Goal: Task Accomplishment & Management: Use online tool/utility

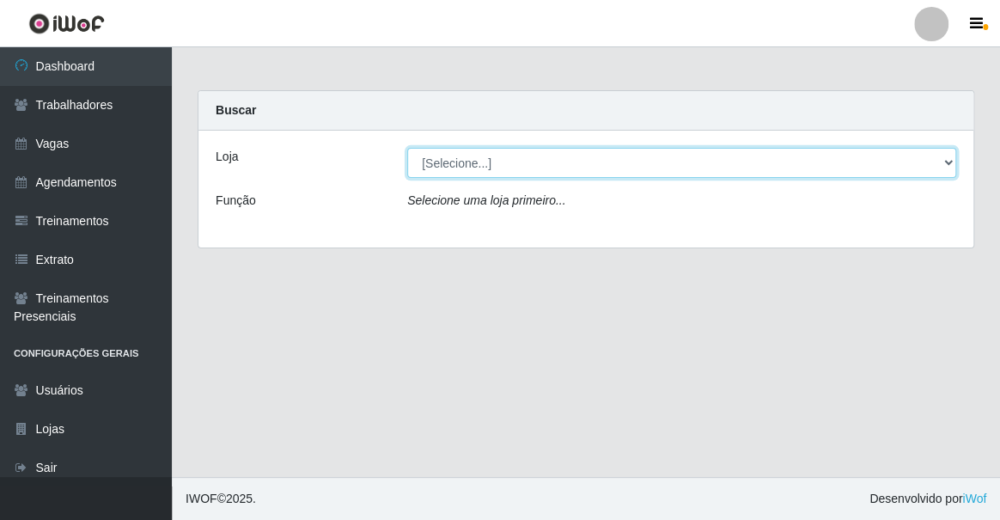
click at [514, 169] on select "[Selecione...] Famiglia Muccini - Ristorante João Pessoa" at bounding box center [681, 163] width 549 height 30
select select "267"
click at [407, 148] on select "[Selecione...] Famiglia Muccini - Ristorante João Pessoa" at bounding box center [681, 163] width 549 height 30
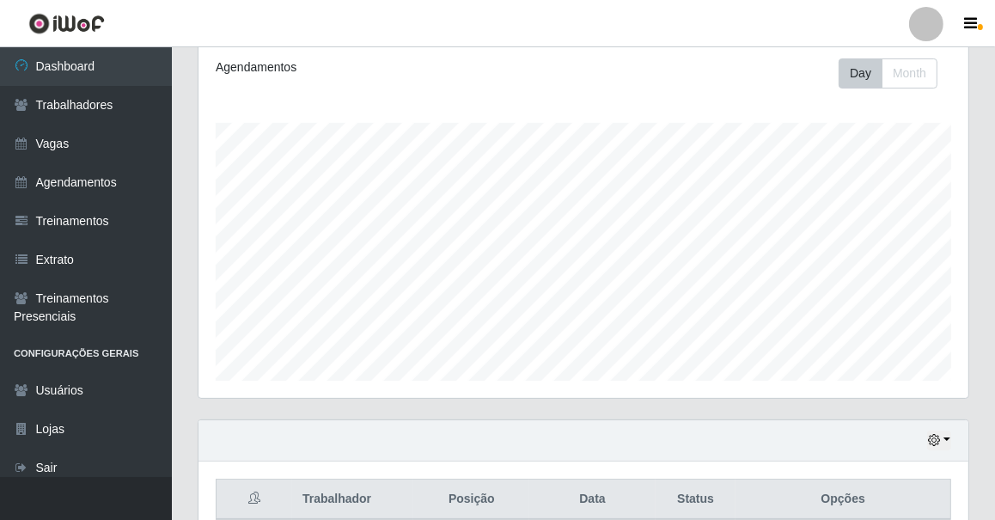
scroll to position [421, 0]
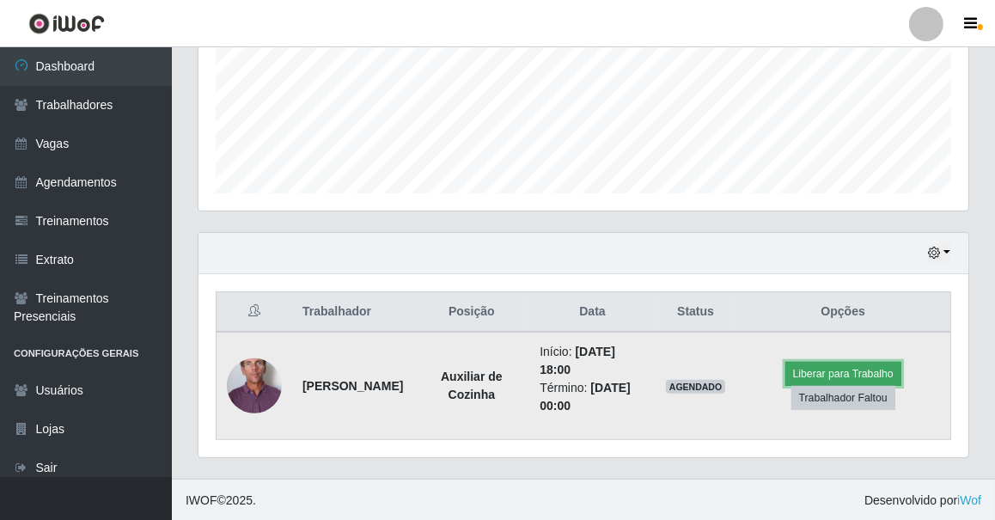
click at [859, 372] on button "Liberar para Trabalho" at bounding box center [843, 374] width 116 height 24
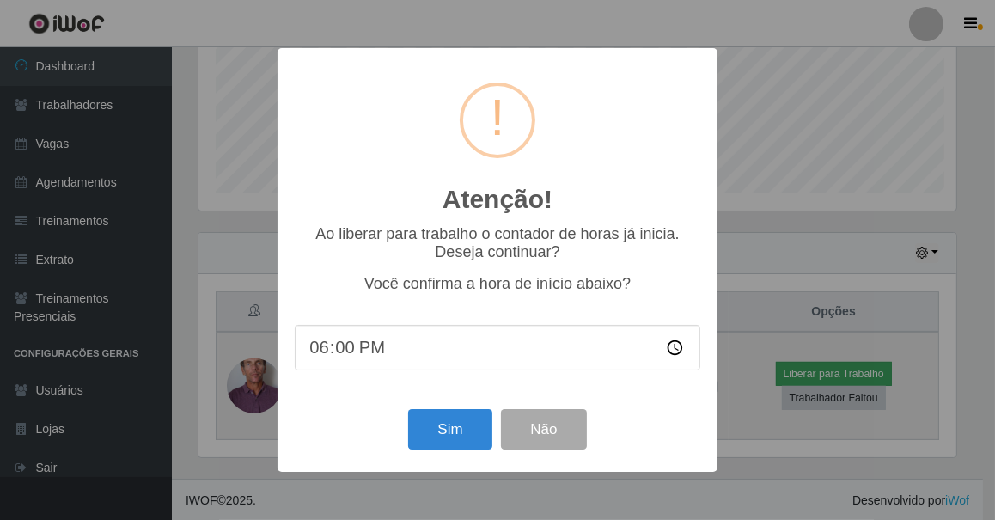
scroll to position [357, 762]
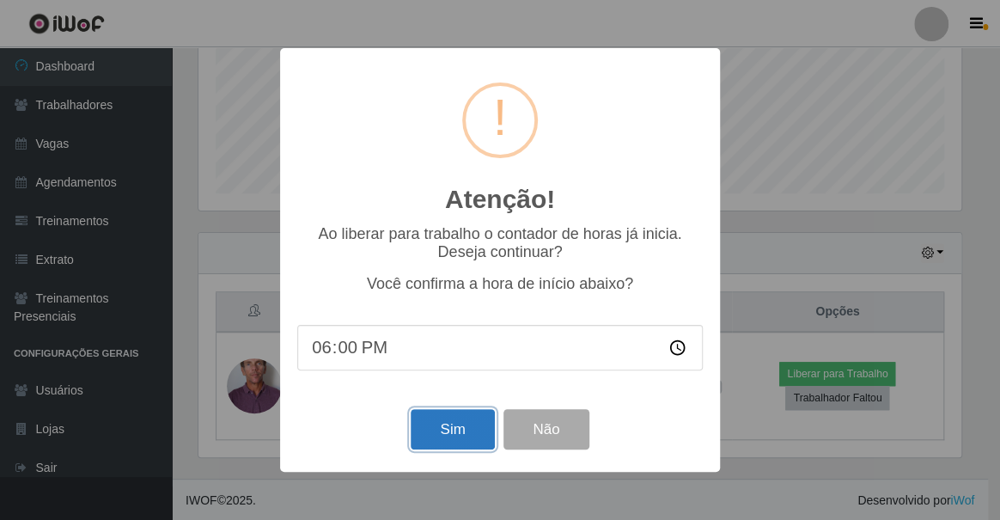
click at [453, 434] on button "Sim" at bounding box center [452, 429] width 83 height 40
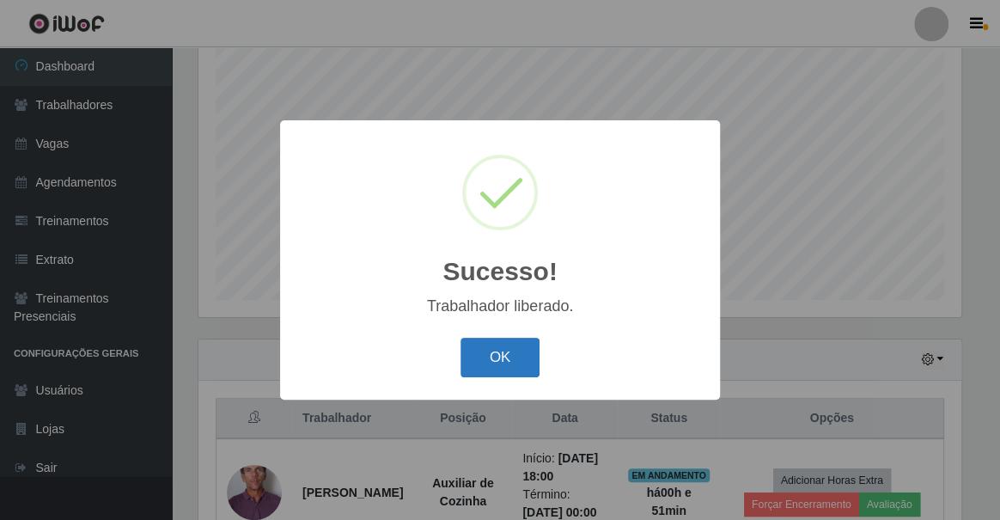
click at [512, 351] on button "OK" at bounding box center [500, 358] width 80 height 40
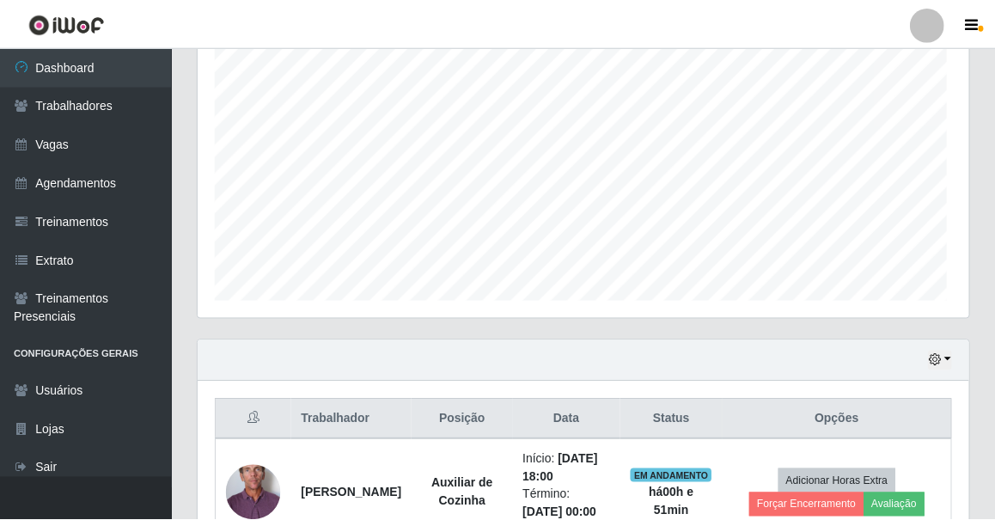
scroll to position [357, 770]
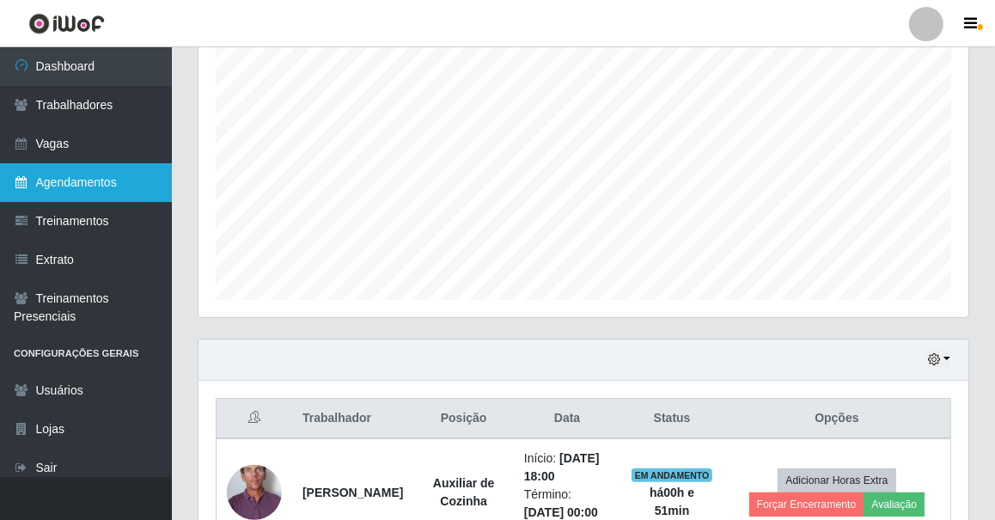
click at [133, 175] on link "Agendamentos" at bounding box center [86, 182] width 172 height 39
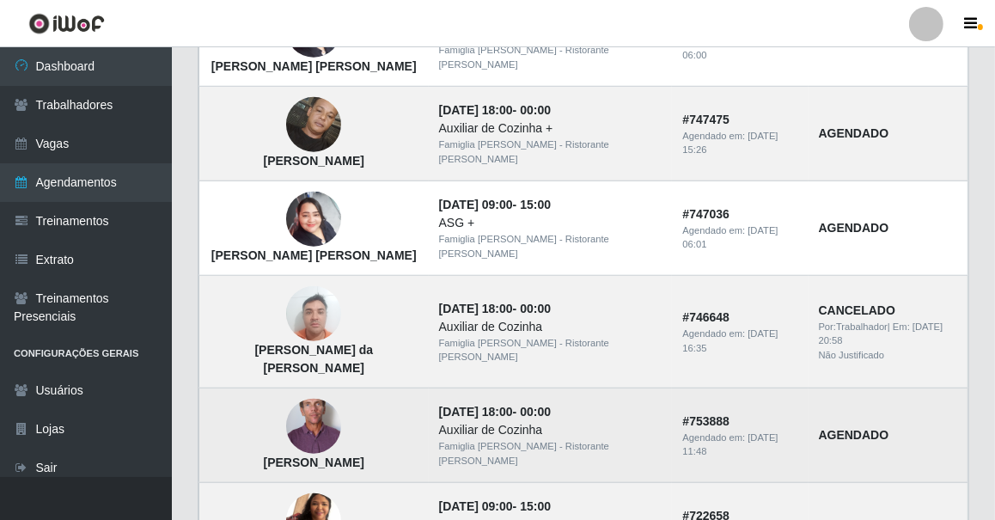
scroll to position [1272, 0]
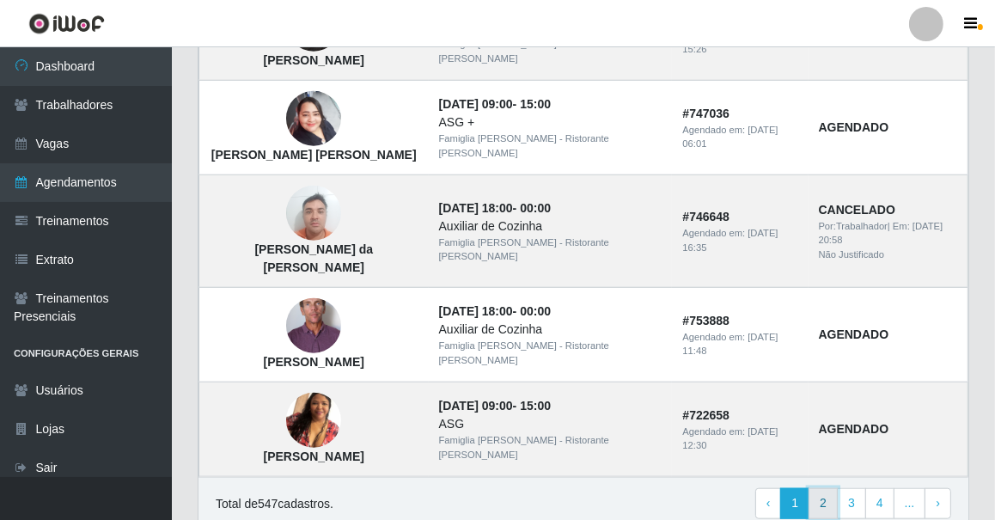
click at [825, 488] on link "2" at bounding box center [822, 503] width 29 height 31
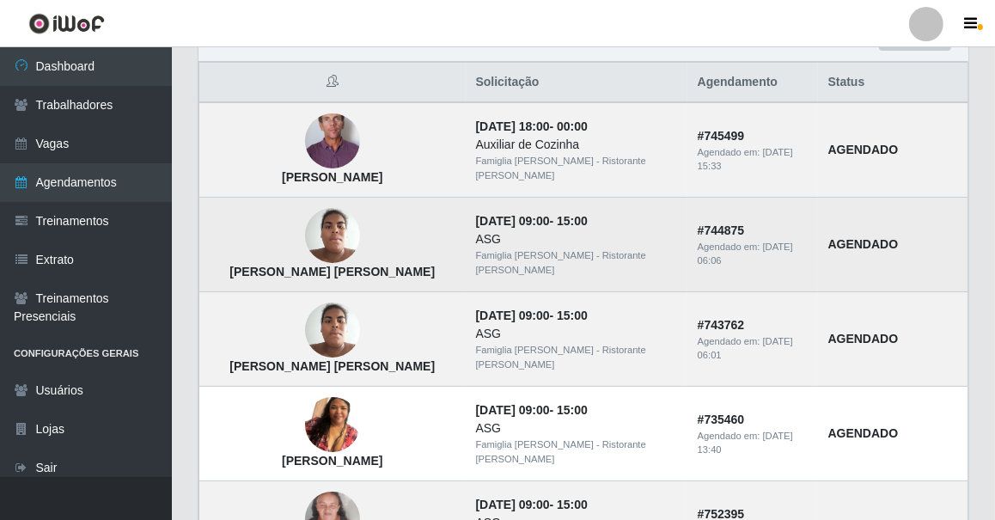
scroll to position [390, 0]
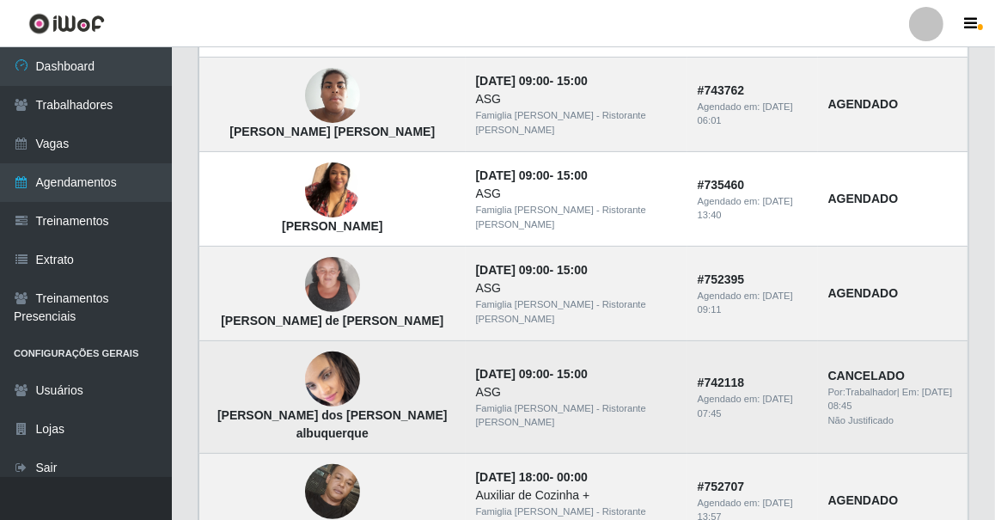
click at [318, 383] on img at bounding box center [332, 379] width 55 height 60
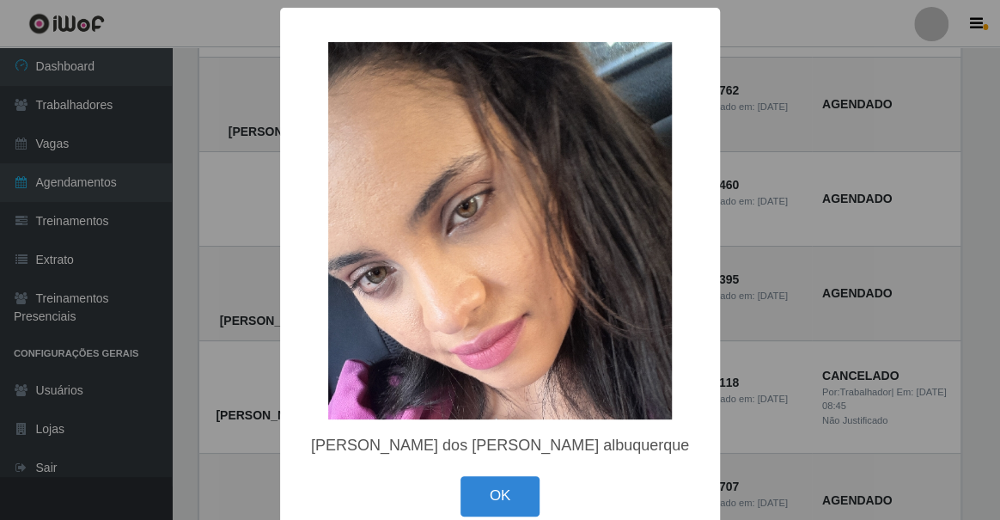
click at [181, 322] on div "× [PERSON_NAME] dos [PERSON_NAME] albuquerque OK Cancel" at bounding box center [500, 260] width 1000 height 520
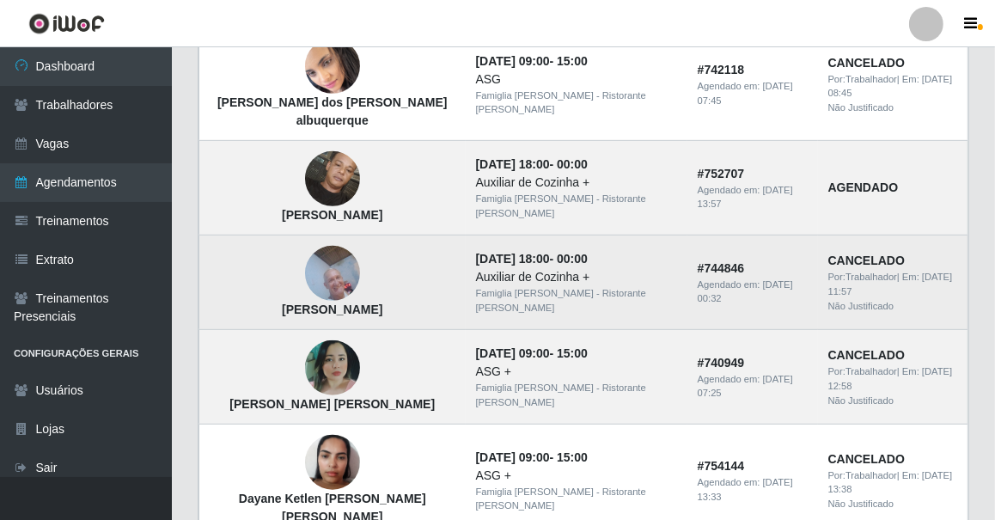
scroll to position [781, 0]
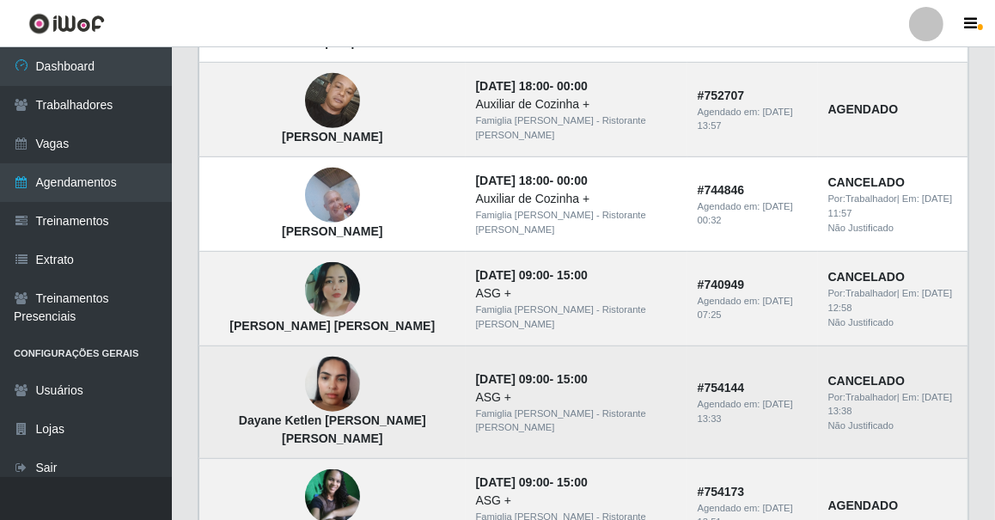
click at [305, 377] on img at bounding box center [332, 384] width 55 height 73
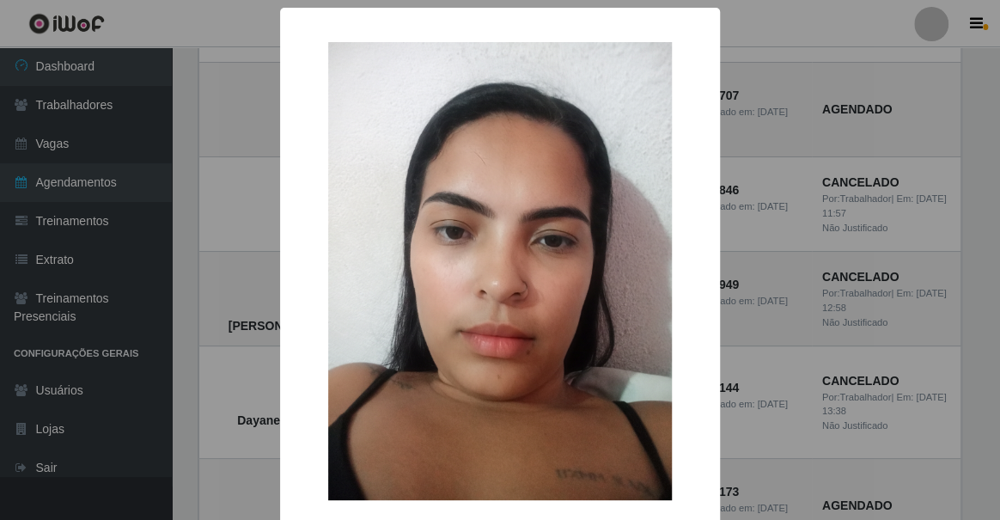
click at [168, 317] on div "× Dayane Ketlen [PERSON_NAME] [PERSON_NAME] OK Cancel" at bounding box center [500, 260] width 1000 height 520
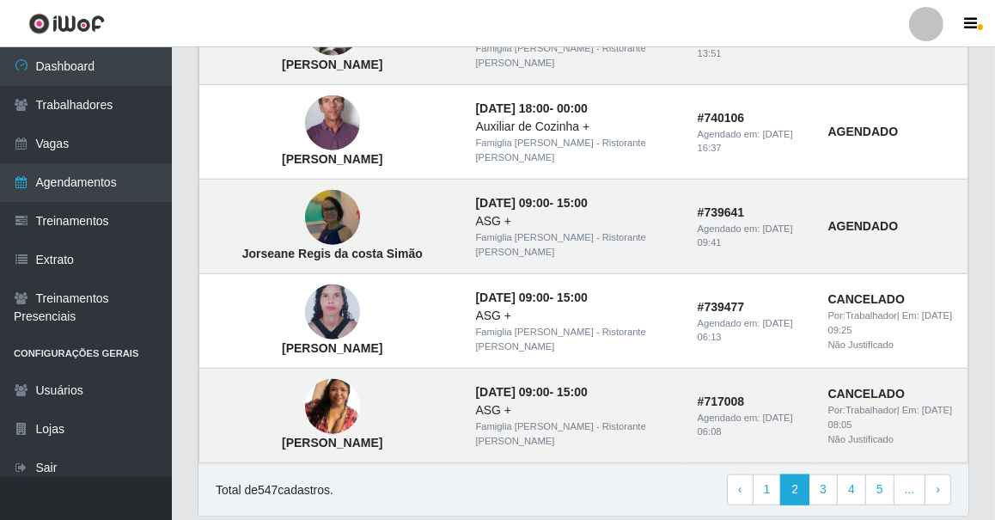
scroll to position [1290, 0]
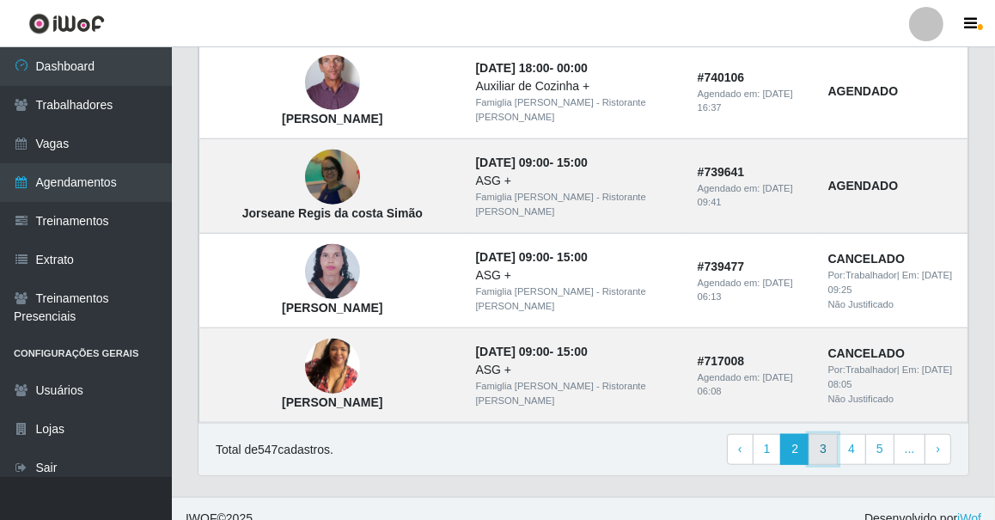
click at [829, 435] on link "3" at bounding box center [822, 449] width 29 height 31
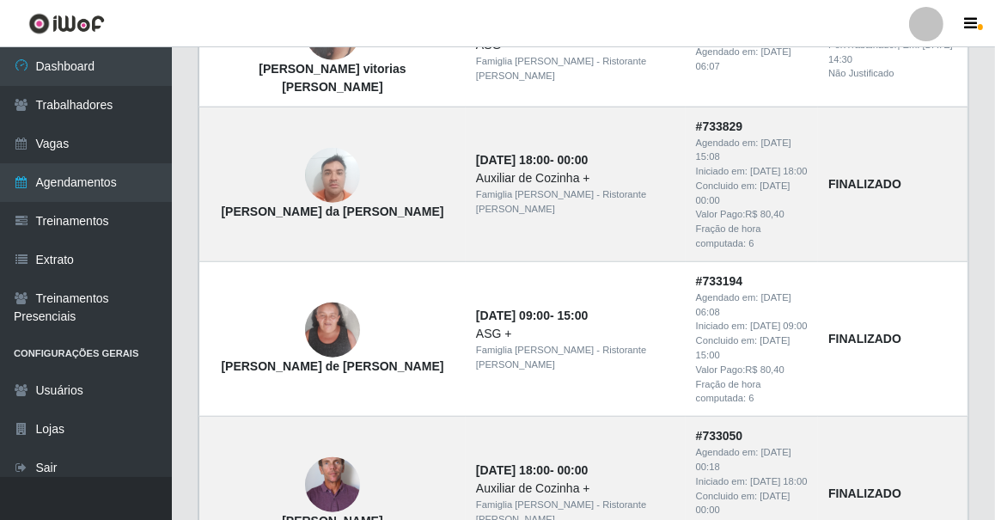
scroll to position [1375, 0]
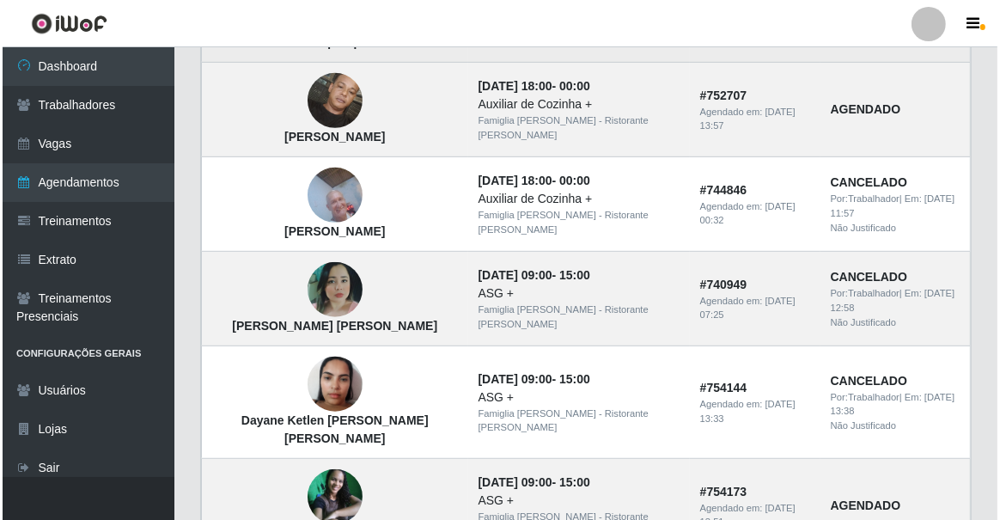
scroll to position [859, 0]
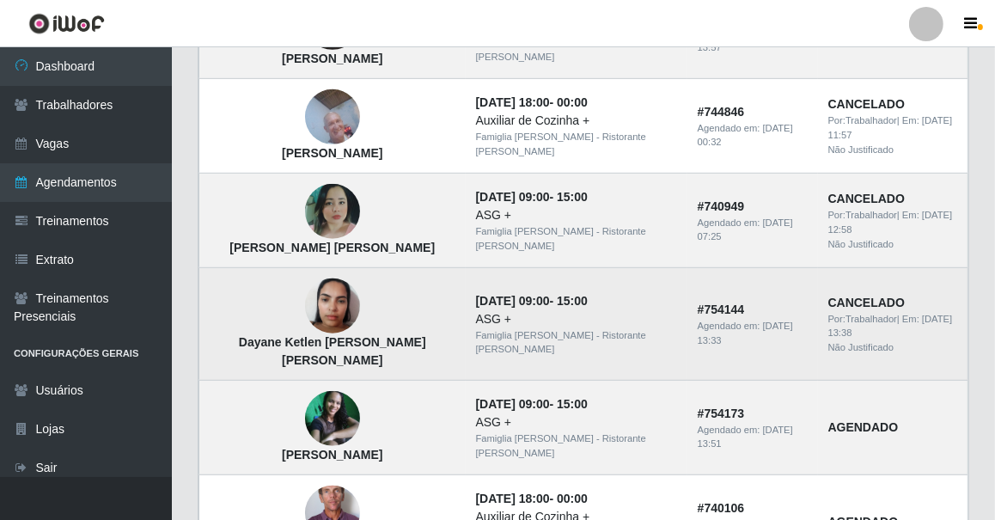
click at [323, 309] on img at bounding box center [332, 306] width 55 height 73
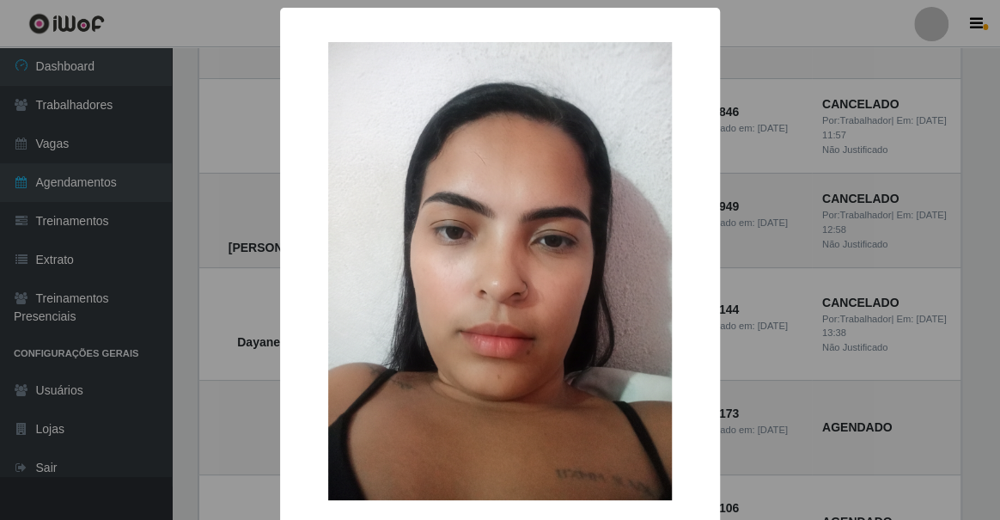
click at [487, 309] on img at bounding box center [500, 271] width 344 height 458
click at [186, 290] on div "× Dayane Ketlen Ferreira da Silva OK Cancel" at bounding box center [500, 260] width 1000 height 520
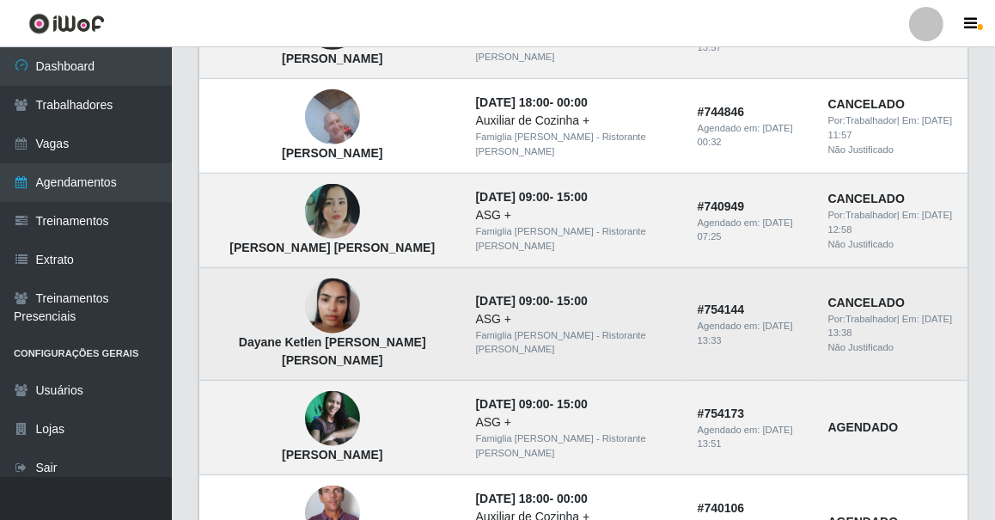
click at [726, 320] on time "25/09/2025, 13:33" at bounding box center [745, 332] width 95 height 25
click at [828, 301] on strong "CANCELADO" at bounding box center [866, 303] width 76 height 14
click at [828, 296] on strong "CANCELADO" at bounding box center [866, 303] width 76 height 14
click at [314, 312] on img at bounding box center [332, 306] width 55 height 73
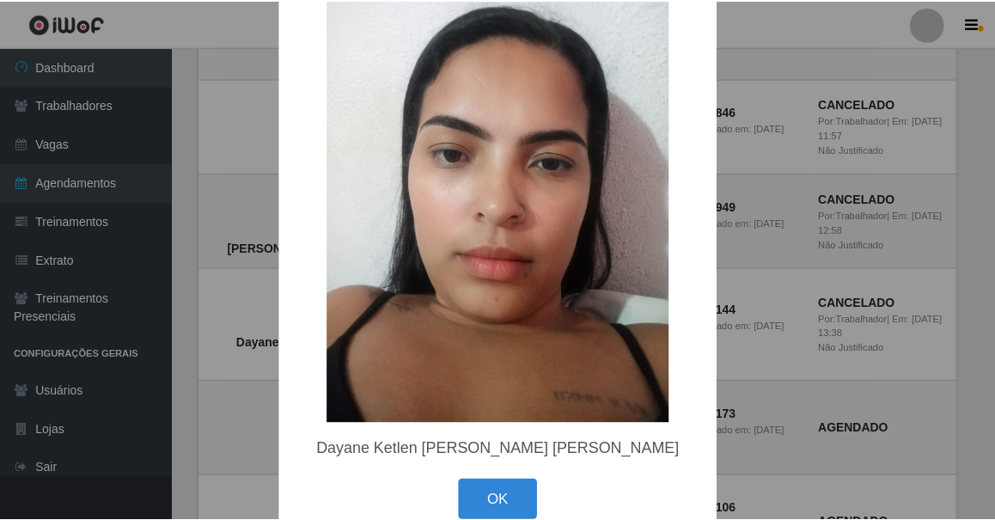
scroll to position [109, 0]
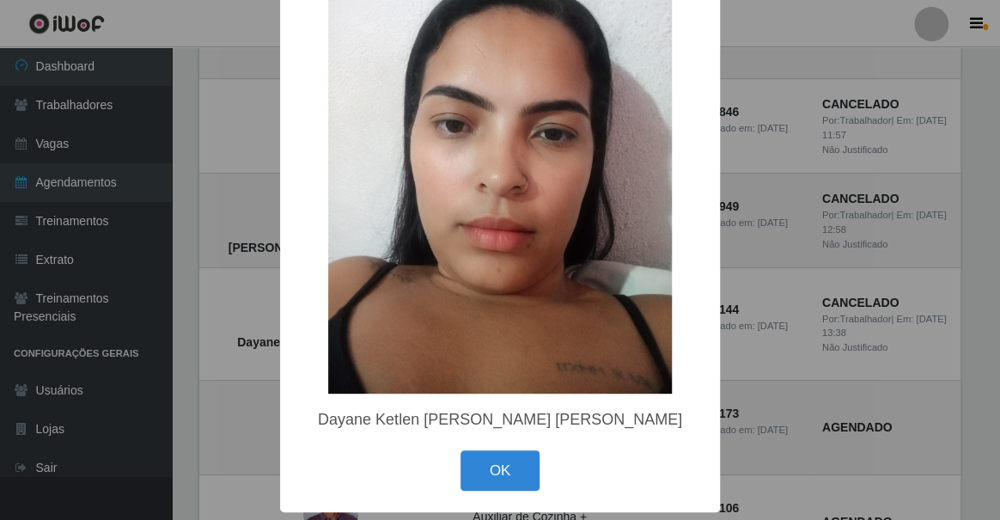
click at [182, 339] on div "× Dayane Ketlen Ferreira da Silva OK Cancel" at bounding box center [500, 260] width 1000 height 520
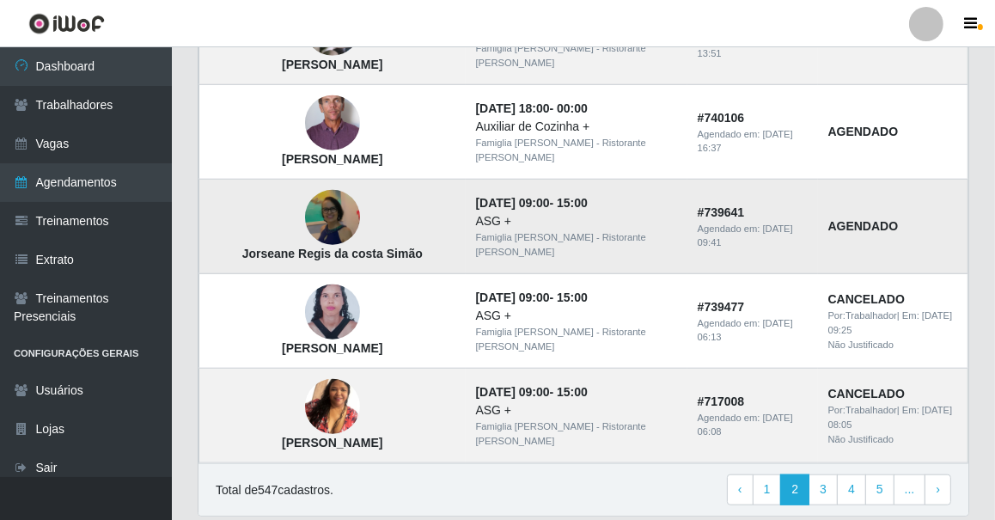
scroll to position [1290, 0]
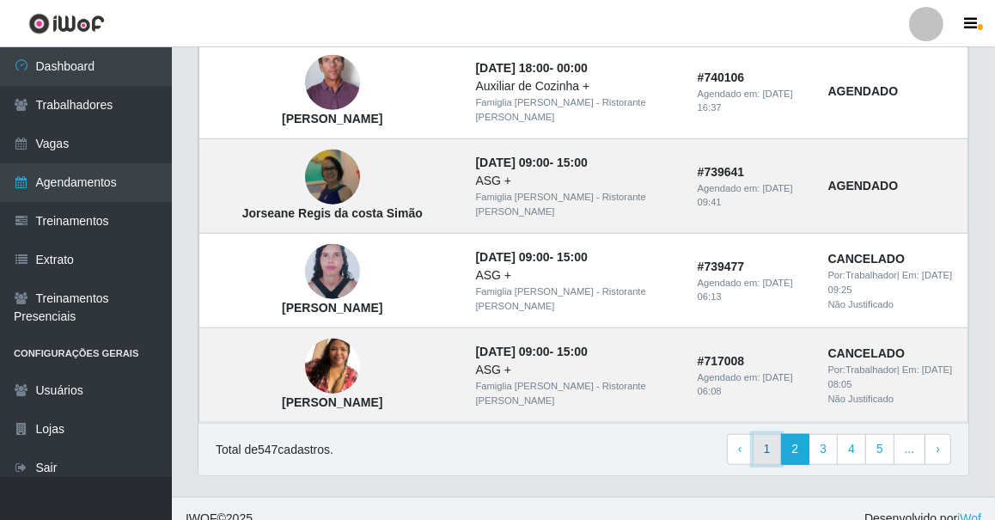
click at [773, 434] on link "1" at bounding box center [767, 449] width 29 height 31
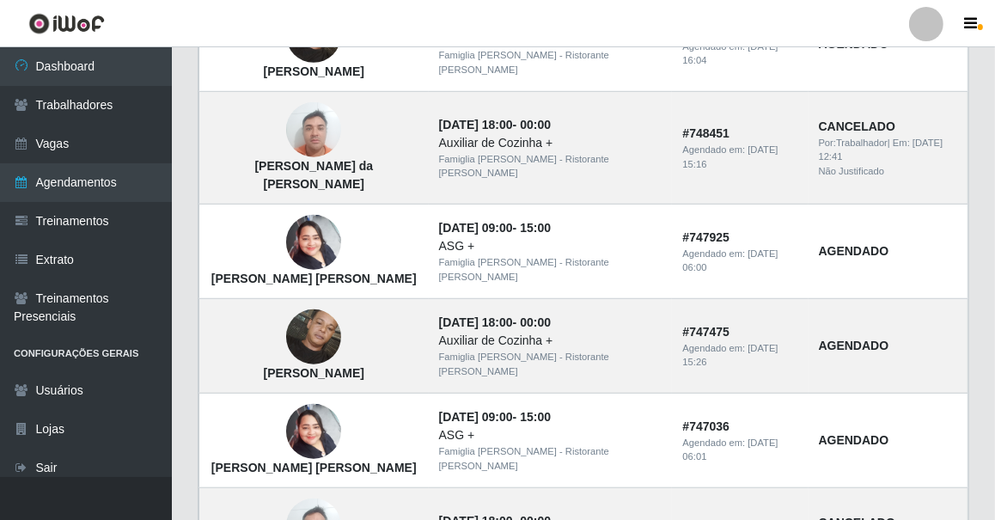
scroll to position [1272, 0]
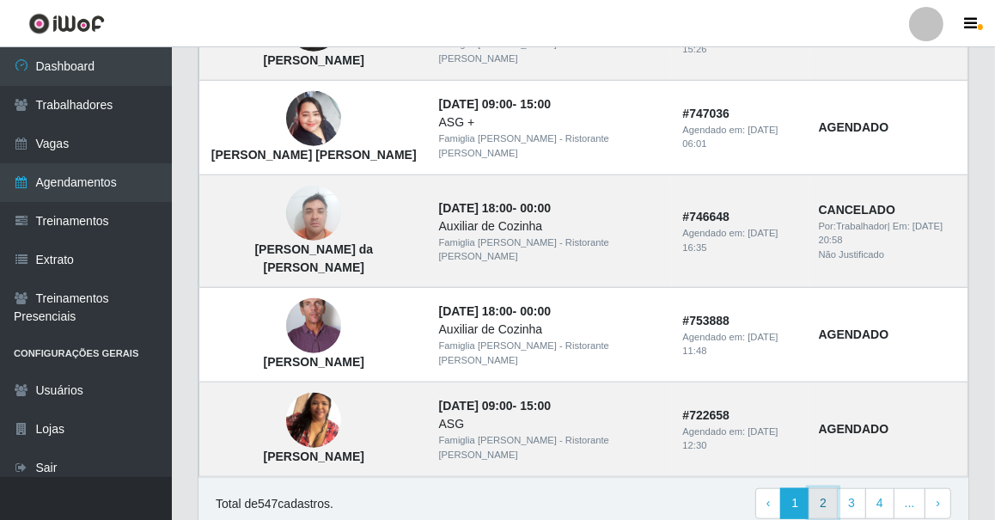
click at [826, 488] on link "2" at bounding box center [822, 503] width 29 height 31
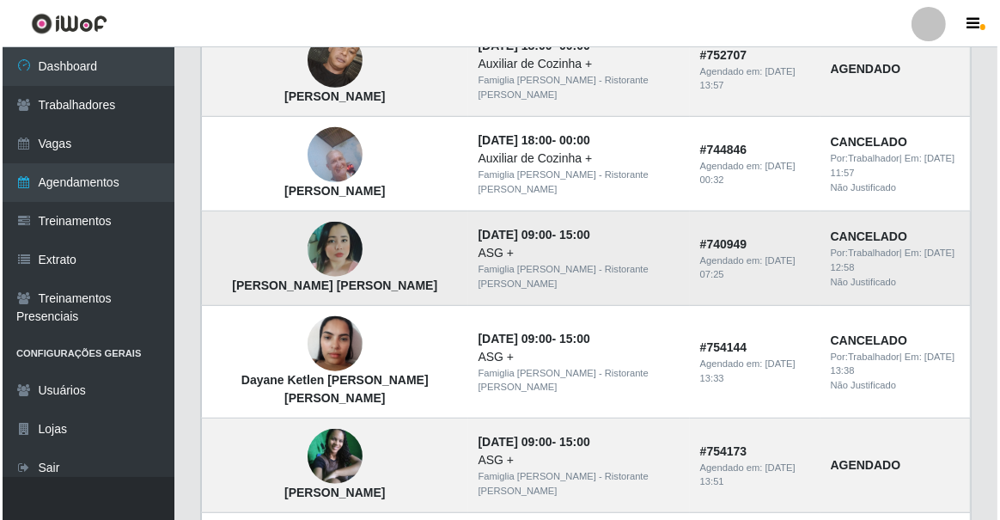
scroll to position [743, 0]
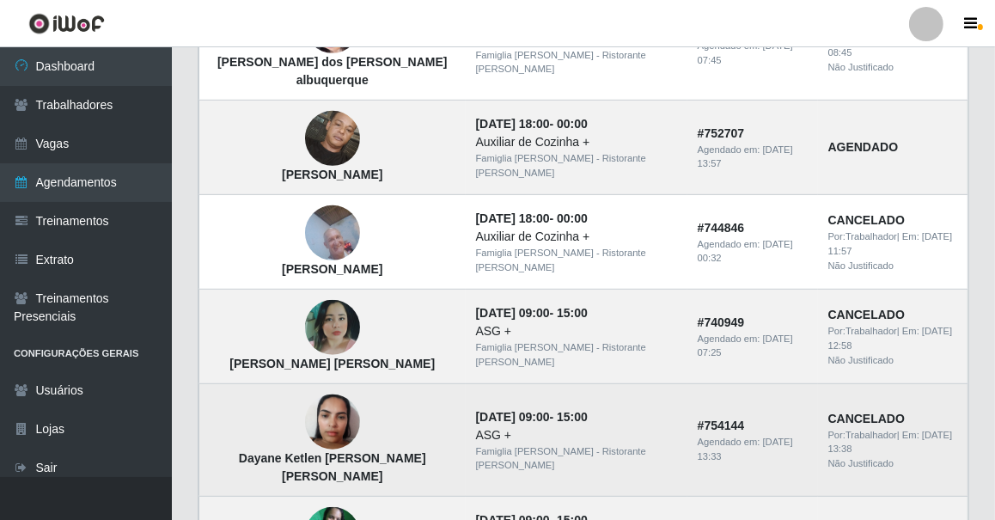
click at [326, 424] on img at bounding box center [332, 422] width 55 height 73
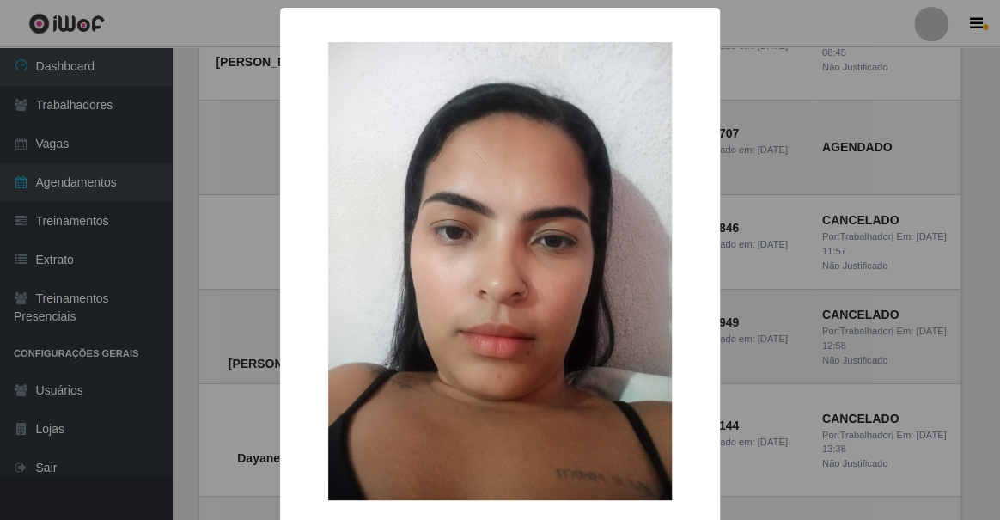
click at [523, 436] on img at bounding box center [500, 271] width 344 height 458
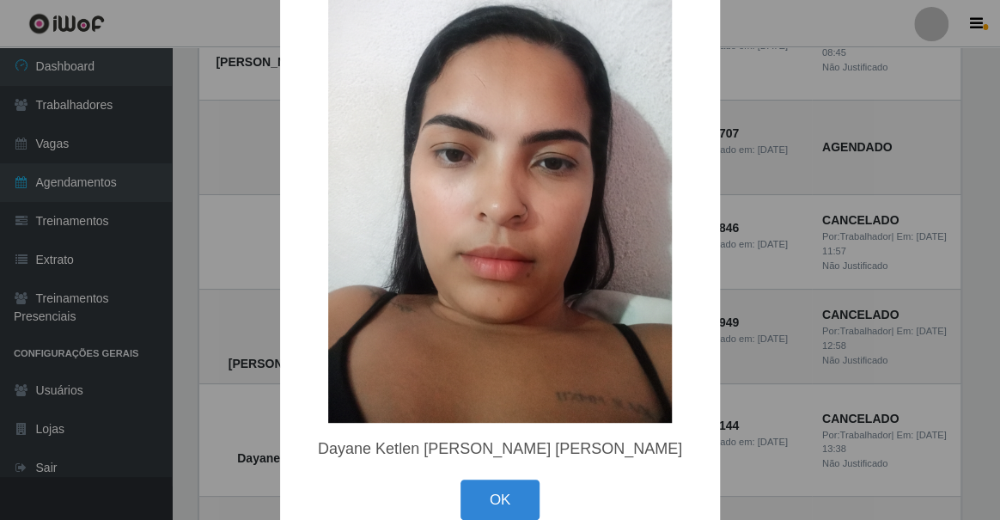
click at [544, 406] on img at bounding box center [500, 194] width 344 height 458
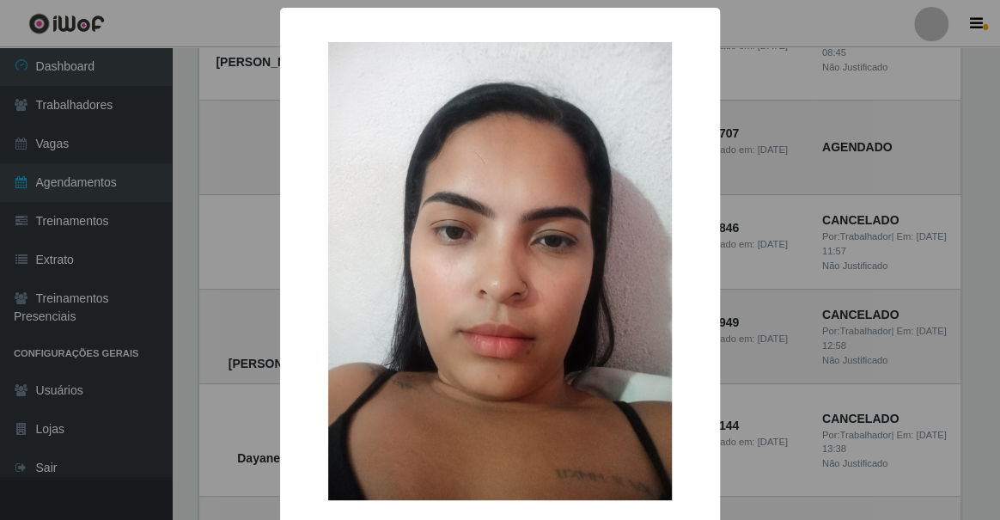
drag, startPoint x: 551, startPoint y: 364, endPoint x: 473, endPoint y: 366, distance: 78.2
click at [473, 366] on img at bounding box center [500, 271] width 344 height 458
drag, startPoint x: 467, startPoint y: 366, endPoint x: 451, endPoint y: 430, distance: 66.5
click at [173, 324] on div "× Dayane Ketlen [PERSON_NAME] [PERSON_NAME] OK Cancel" at bounding box center [500, 260] width 1000 height 520
click at [186, 319] on div "× Dayane Ketlen [PERSON_NAME] [PERSON_NAME] OK Cancel" at bounding box center [500, 260] width 1000 height 520
